Goal: Information Seeking & Learning: Learn about a topic

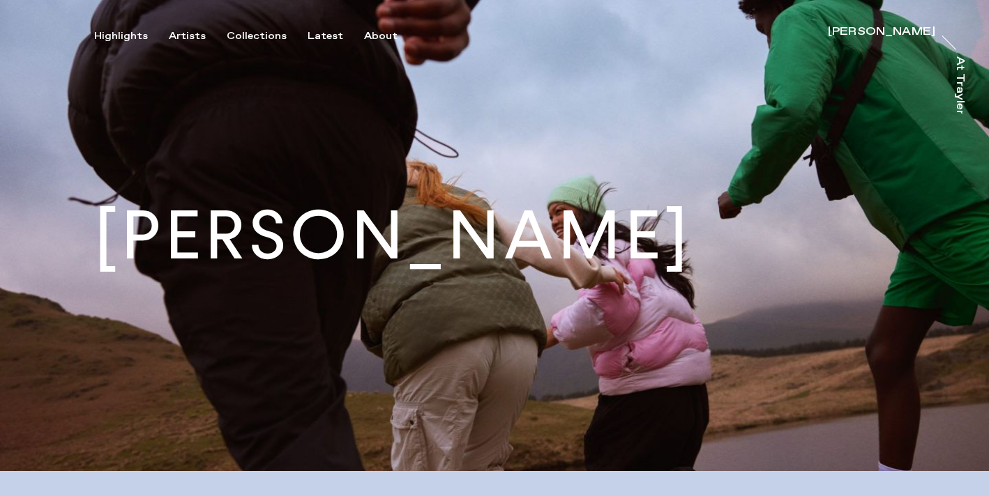
click at [172, 43] on img at bounding box center [494, 235] width 989 height 471
click at [177, 36] on div "Artists" at bounding box center [187, 36] width 37 height 13
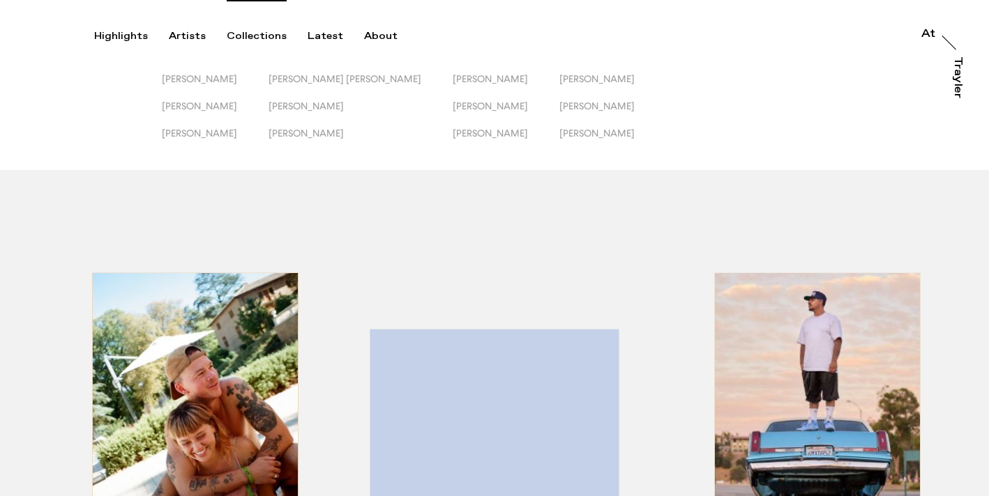
click at [233, 32] on div "Collections" at bounding box center [257, 36] width 60 height 13
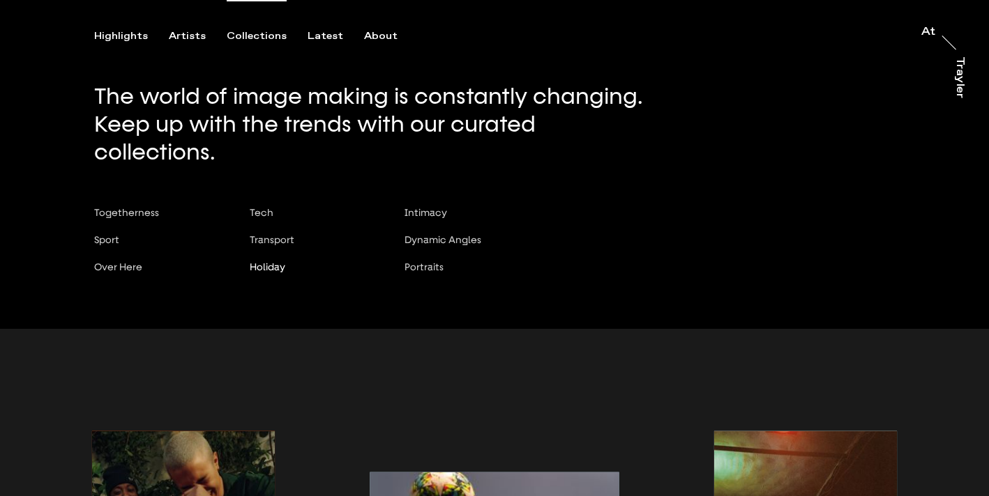
click at [259, 261] on span "Holiday" at bounding box center [268, 266] width 36 height 11
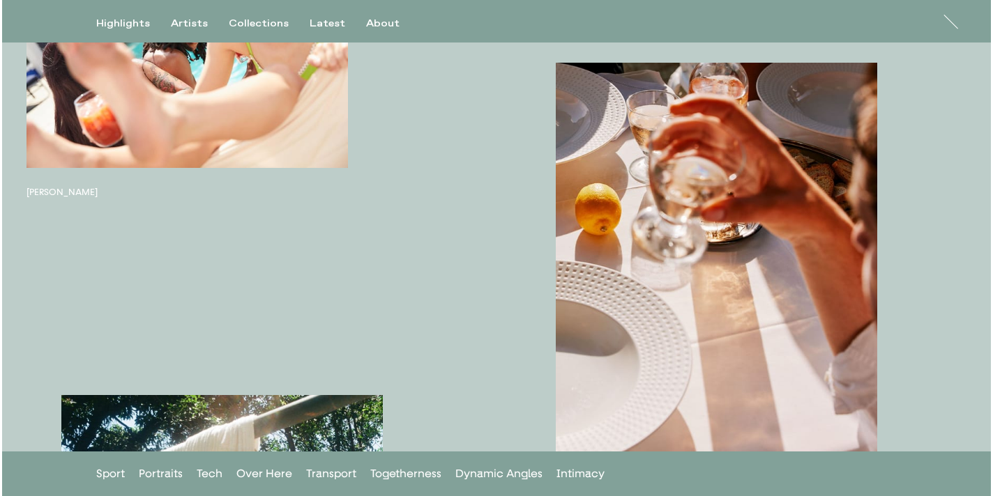
scroll to position [1189, 0]
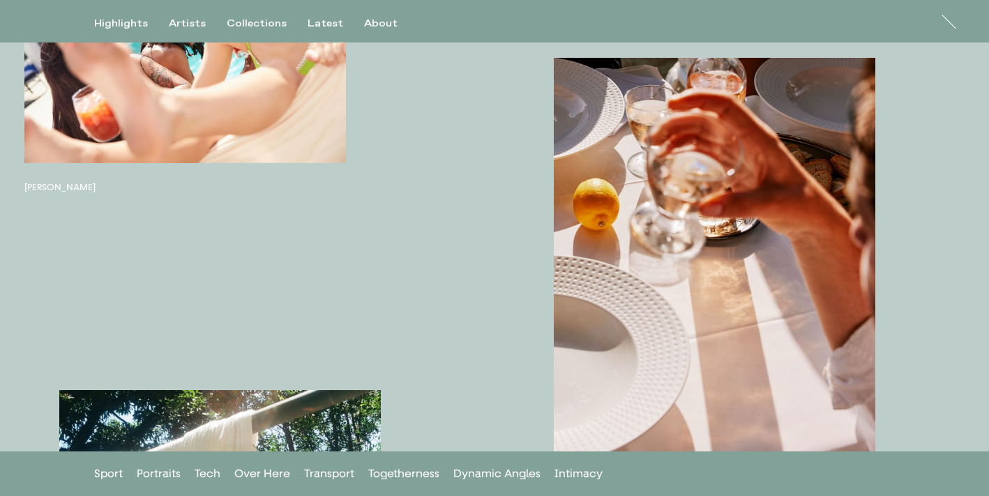
click at [604, 352] on button "button" at bounding box center [714, 259] width 321 height 402
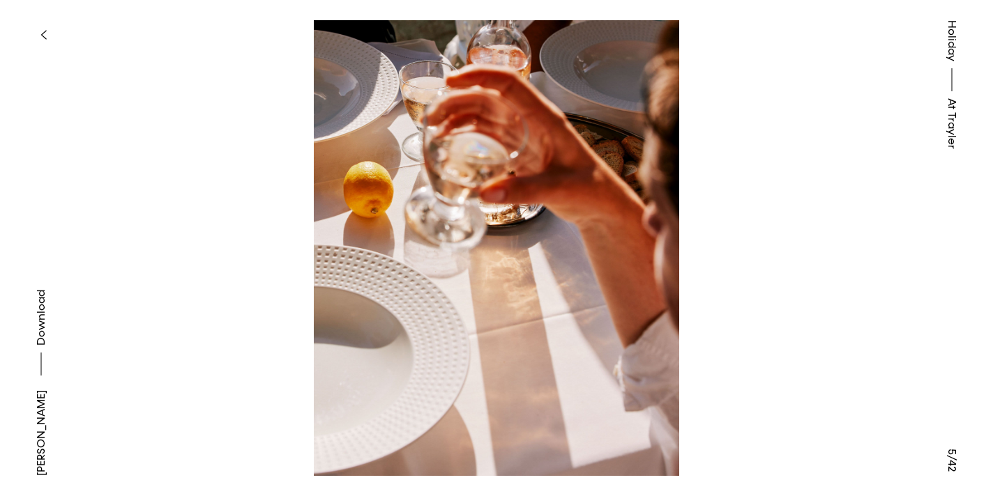
click at [43, 450] on link "[PERSON_NAME]" at bounding box center [41, 433] width 17 height 86
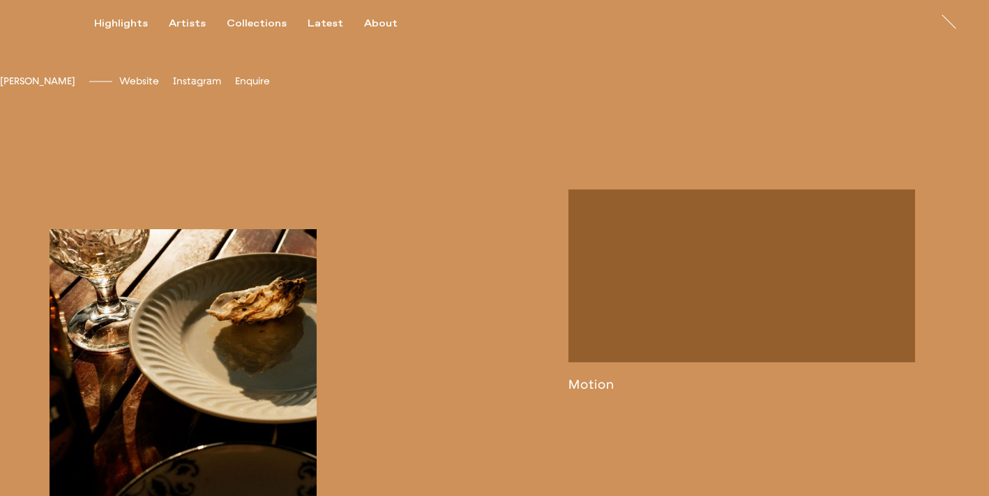
scroll to position [593, 0]
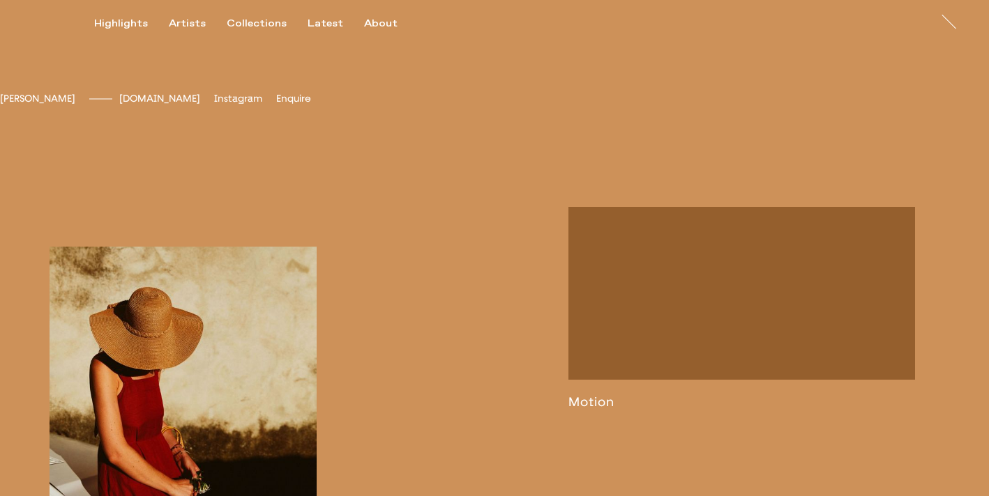
click at [200, 105] on span "[DOMAIN_NAME]" at bounding box center [159, 99] width 81 height 12
click at [188, 29] on div "Artists" at bounding box center [187, 23] width 37 height 13
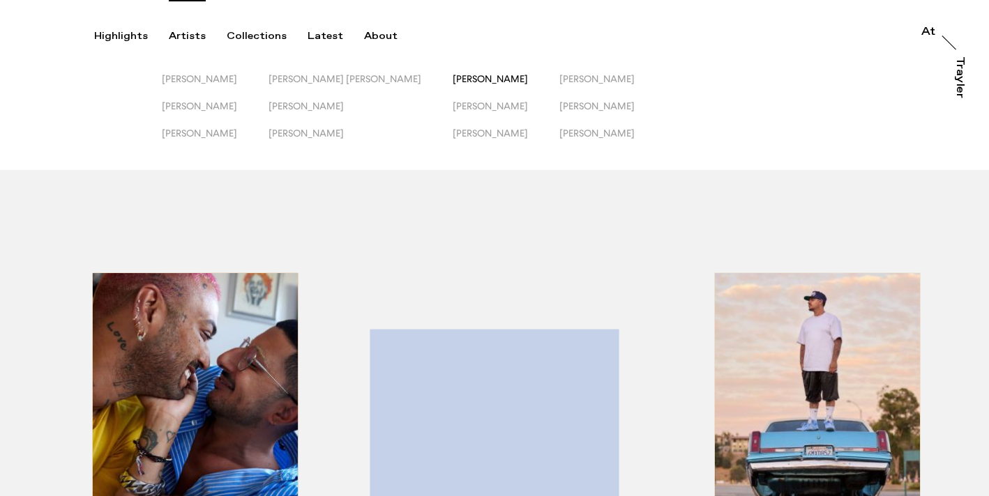
click at [453, 77] on span "[PERSON_NAME]" at bounding box center [490, 78] width 75 height 11
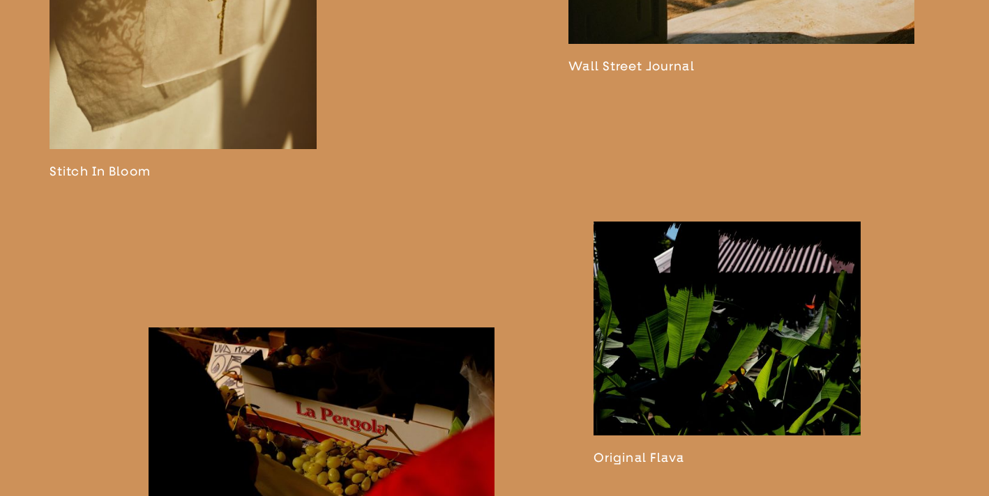
scroll to position [2004, 0]
